Goal: Task Accomplishment & Management: Manage account settings

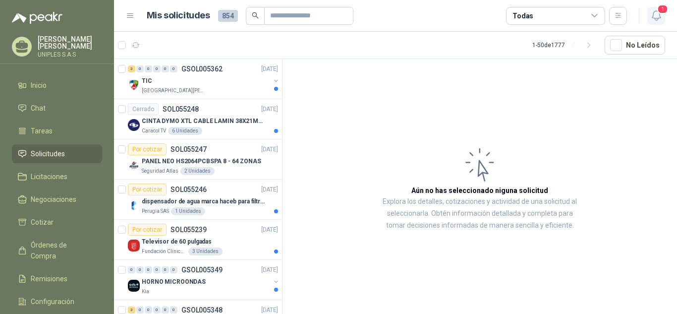
click at [654, 17] on icon "button" at bounding box center [656, 15] width 12 height 12
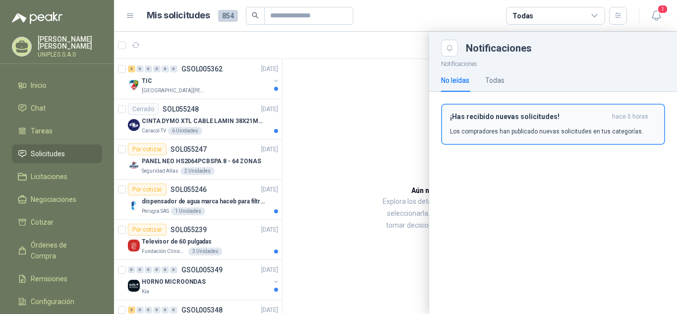
click at [516, 125] on div "¡Has recibido nuevas solicitudes! hace 5 horas Los compradores han publicado nu…" at bounding box center [553, 123] width 206 height 23
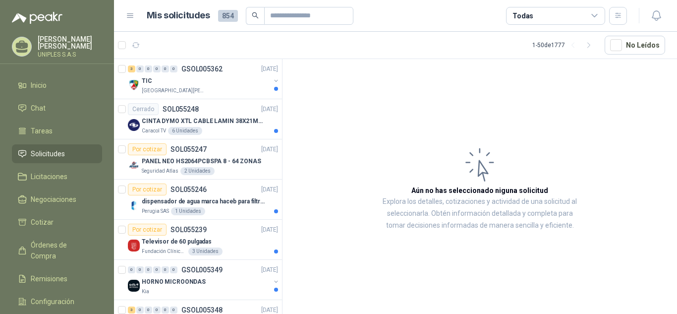
click at [595, 14] on icon at bounding box center [594, 15] width 9 height 9
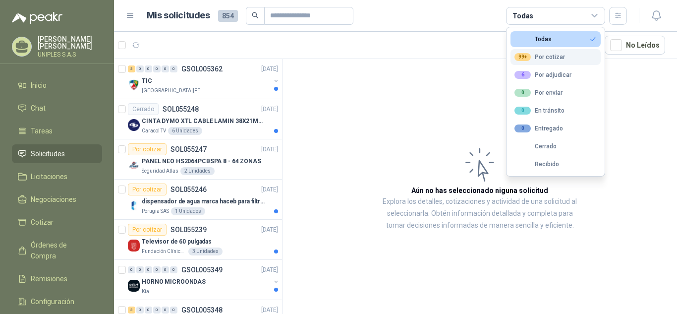
click at [547, 59] on div "99+ Por cotizar" at bounding box center [539, 57] width 51 height 8
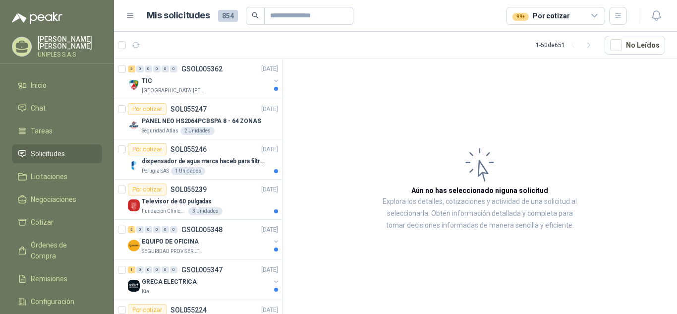
click at [382, 101] on article "Aún no has seleccionado niguna solicitud Explora los detalles, cotizaciones y a…" at bounding box center [479, 188] width 394 height 258
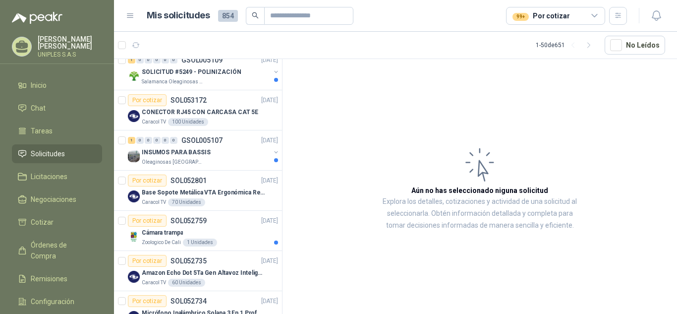
scroll to position [1566, 0]
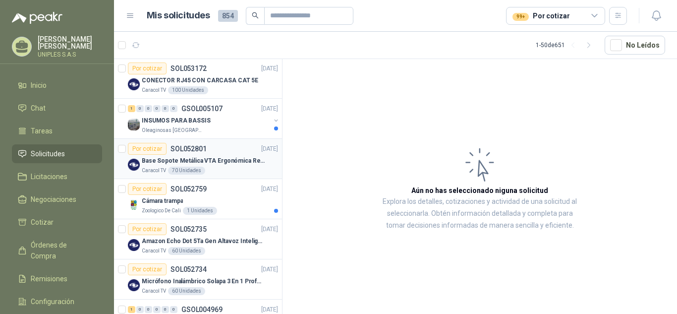
click at [182, 150] on p "SOL052801" at bounding box center [188, 148] width 36 height 7
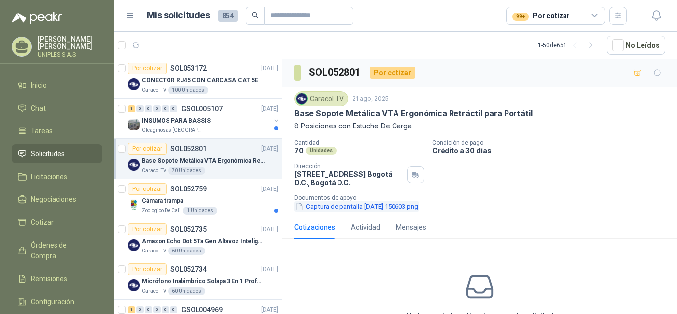
click at [358, 211] on button "Captura de pantalla [DATE] 150603.png" at bounding box center [356, 206] width 125 height 10
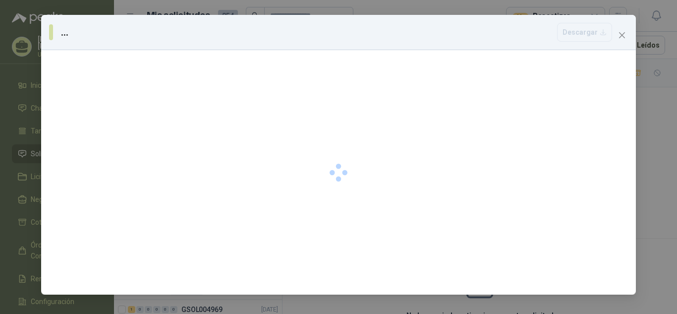
click at [358, 211] on div at bounding box center [338, 172] width 595 height 244
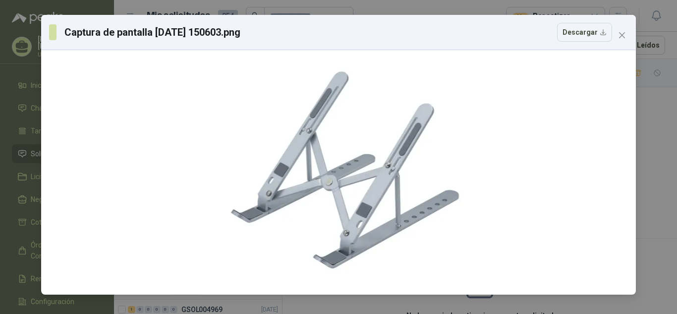
click at [631, 37] on div "Captura de pantalla [DATE] 150603.png Descargar" at bounding box center [338, 32] width 595 height 35
click at [620, 34] on icon "close" at bounding box center [622, 35] width 6 height 6
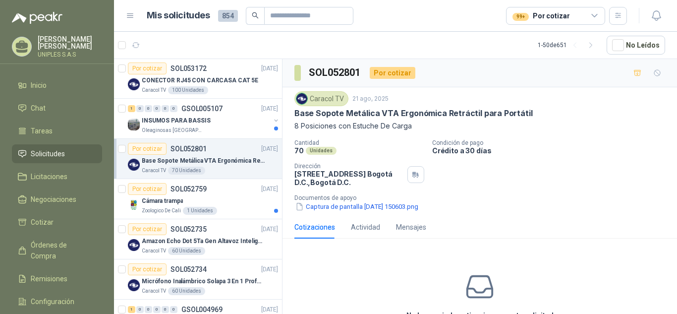
click at [412, 127] on p "8 Posiciones con Estuche De Carga" at bounding box center [479, 125] width 371 height 11
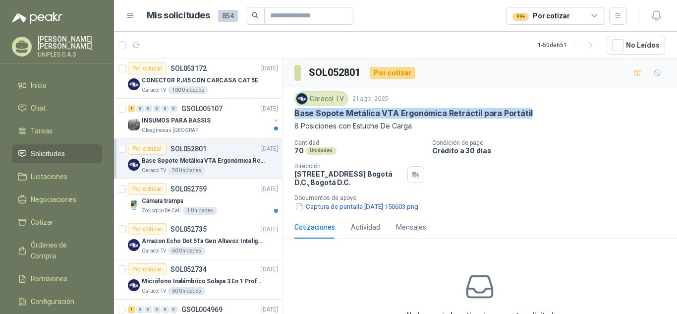
drag, startPoint x: 525, startPoint y: 109, endPoint x: 375, endPoint y: 158, distance: 157.9
click at [292, 111] on div "Caracol TV [DATE] Base Sopote Metálica VTA Ergonómica Retráctil para Portátil 8…" at bounding box center [479, 151] width 394 height 128
copy p "Base Sopote Metálica VTA Ergonómica Retráctil para Portátil"
